Goal: Navigation & Orientation: Find specific page/section

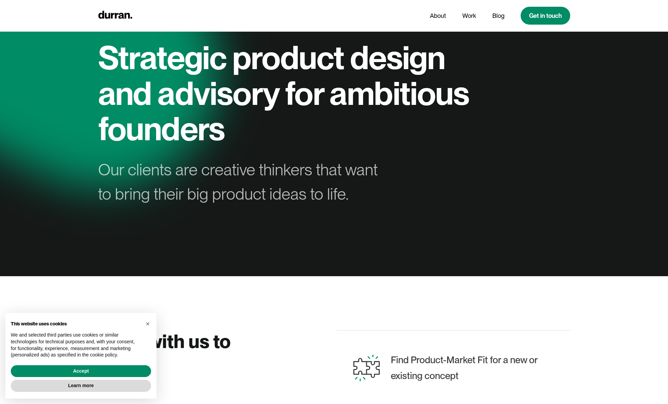
scroll to position [130, 0]
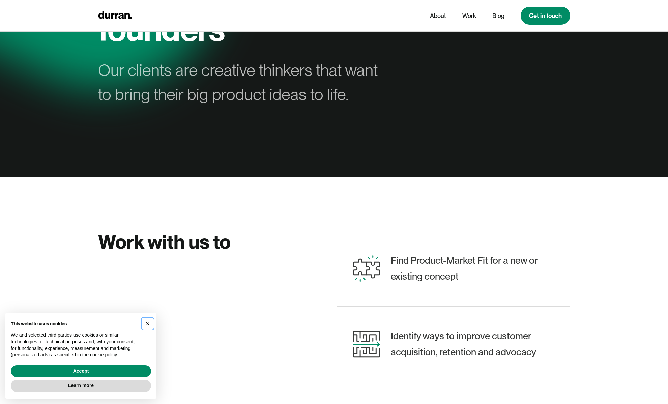
click at [148, 320] on span "×" at bounding box center [148, 323] width 4 height 7
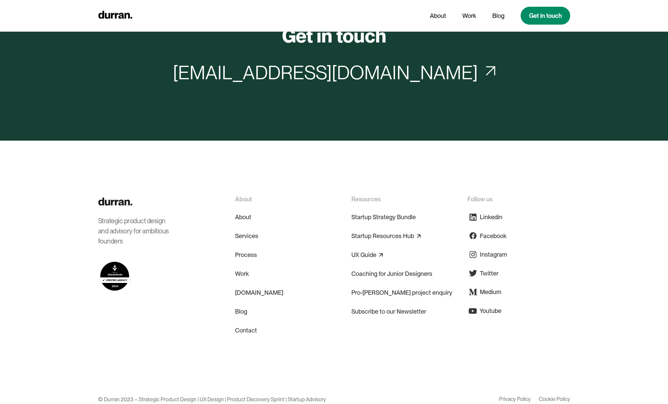
scroll to position [3189, 0]
click at [243, 247] on link "Process" at bounding box center [246, 255] width 22 height 16
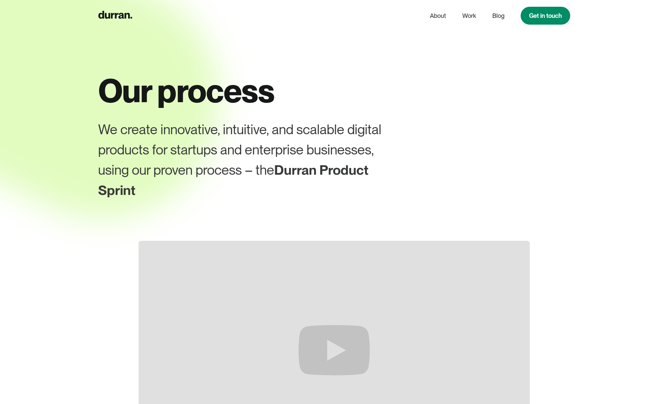
click at [476, 15] on nav "About Work Blog Get in touch" at bounding box center [496, 16] width 148 height 18
click at [472, 15] on link "Work" at bounding box center [469, 15] width 14 height 13
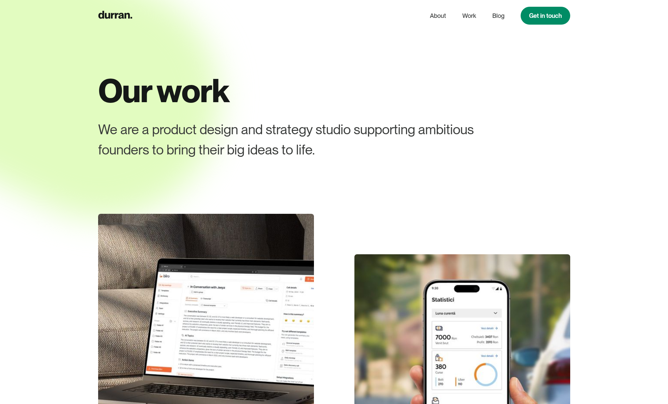
click at [117, 25] on div "About Work Blog Get in touch" at bounding box center [334, 15] width 668 height 31
click at [117, 18] on icon "home" at bounding box center [115, 15] width 34 height 8
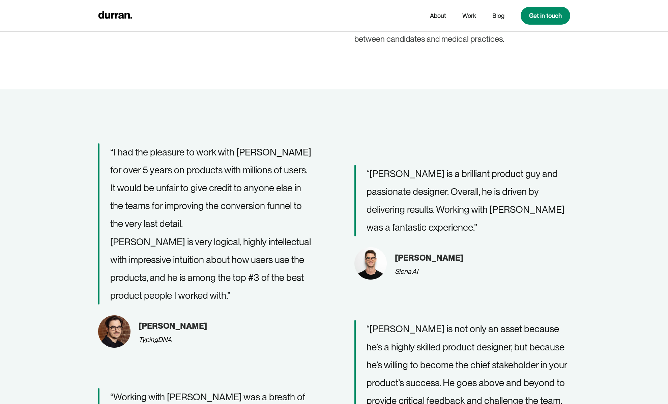
scroll to position [2251, 0]
click at [406, 266] on div "Siena AI" at bounding box center [406, 271] width 23 height 10
copy div "Siena AI"
